Goal: Task Accomplishment & Management: Use online tool/utility

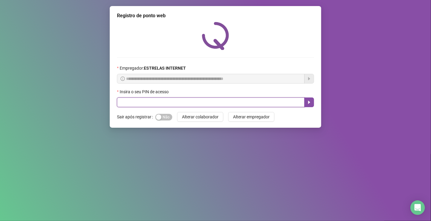
click at [138, 102] on input "text" at bounding box center [211, 102] width 188 height 10
type input "*****"
